Goal: Find specific page/section: Find specific page/section

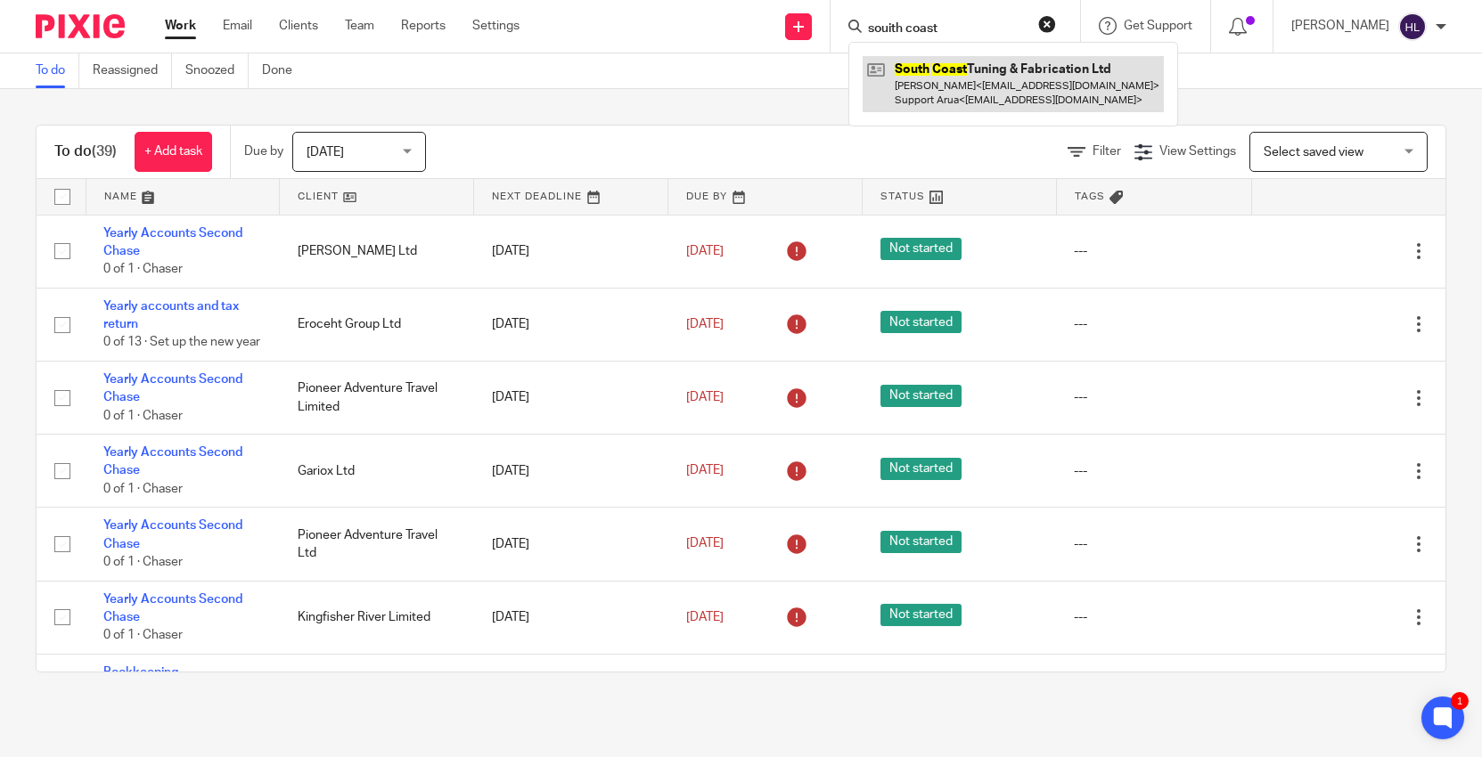
type input "souith coast"
click at [959, 96] on link at bounding box center [1012, 83] width 301 height 55
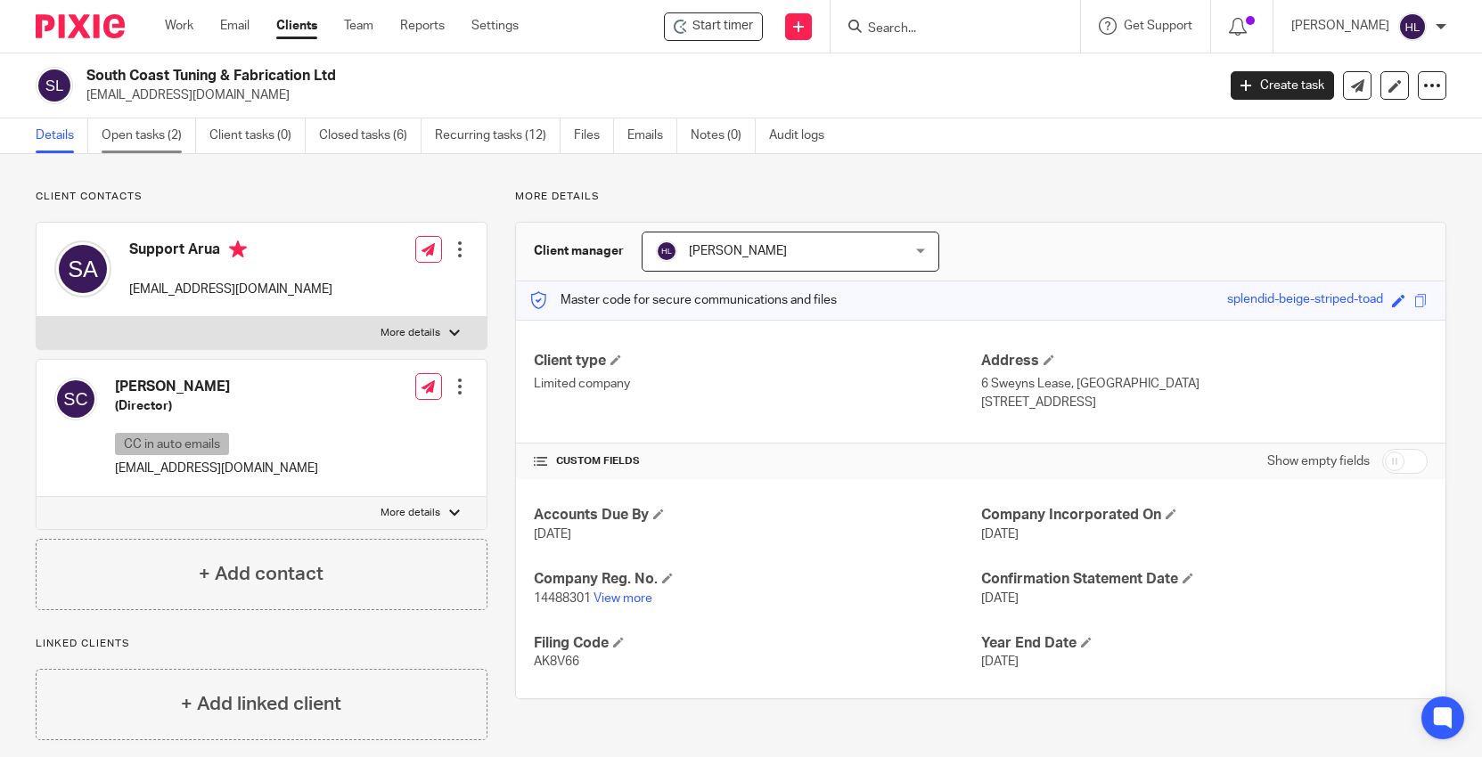
click at [165, 135] on link "Open tasks (2)" at bounding box center [149, 135] width 94 height 35
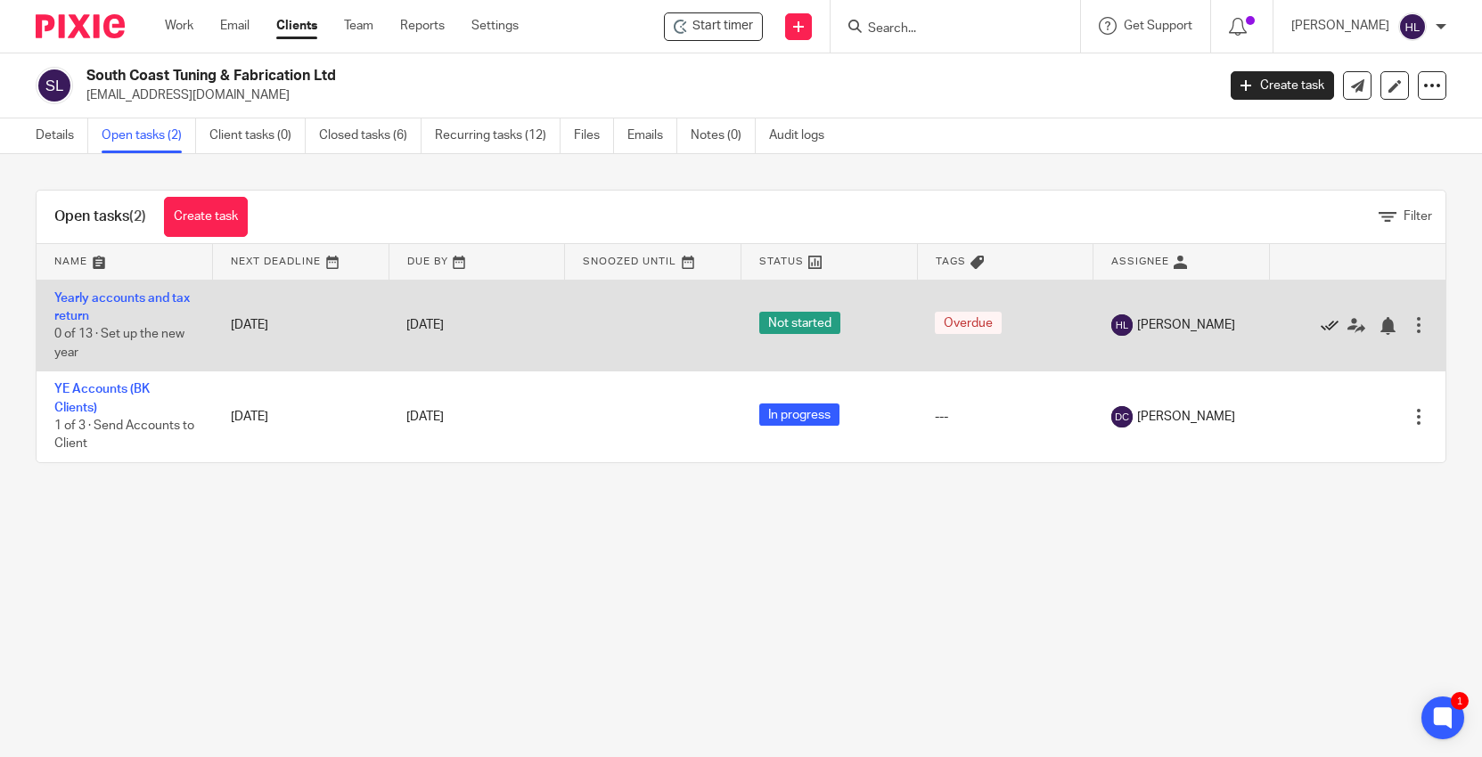
click at [1332, 331] on icon at bounding box center [1329, 326] width 18 height 18
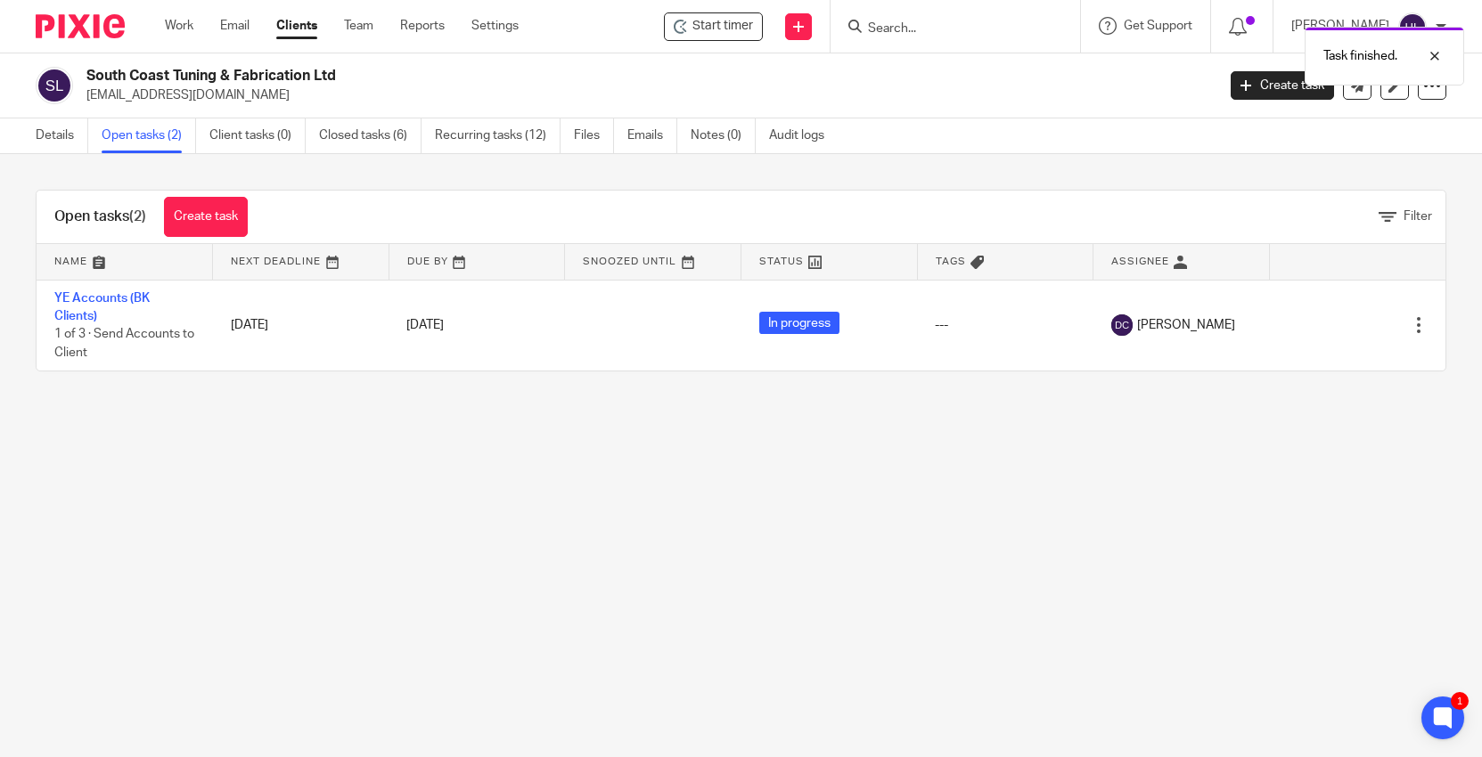
click at [791, 457] on main "South Coast Tuning & Fabrication Ltd [EMAIL_ADDRESS][DOMAIN_NAME] Create task U…" at bounding box center [741, 378] width 1482 height 757
